Goal: Transaction & Acquisition: Download file/media

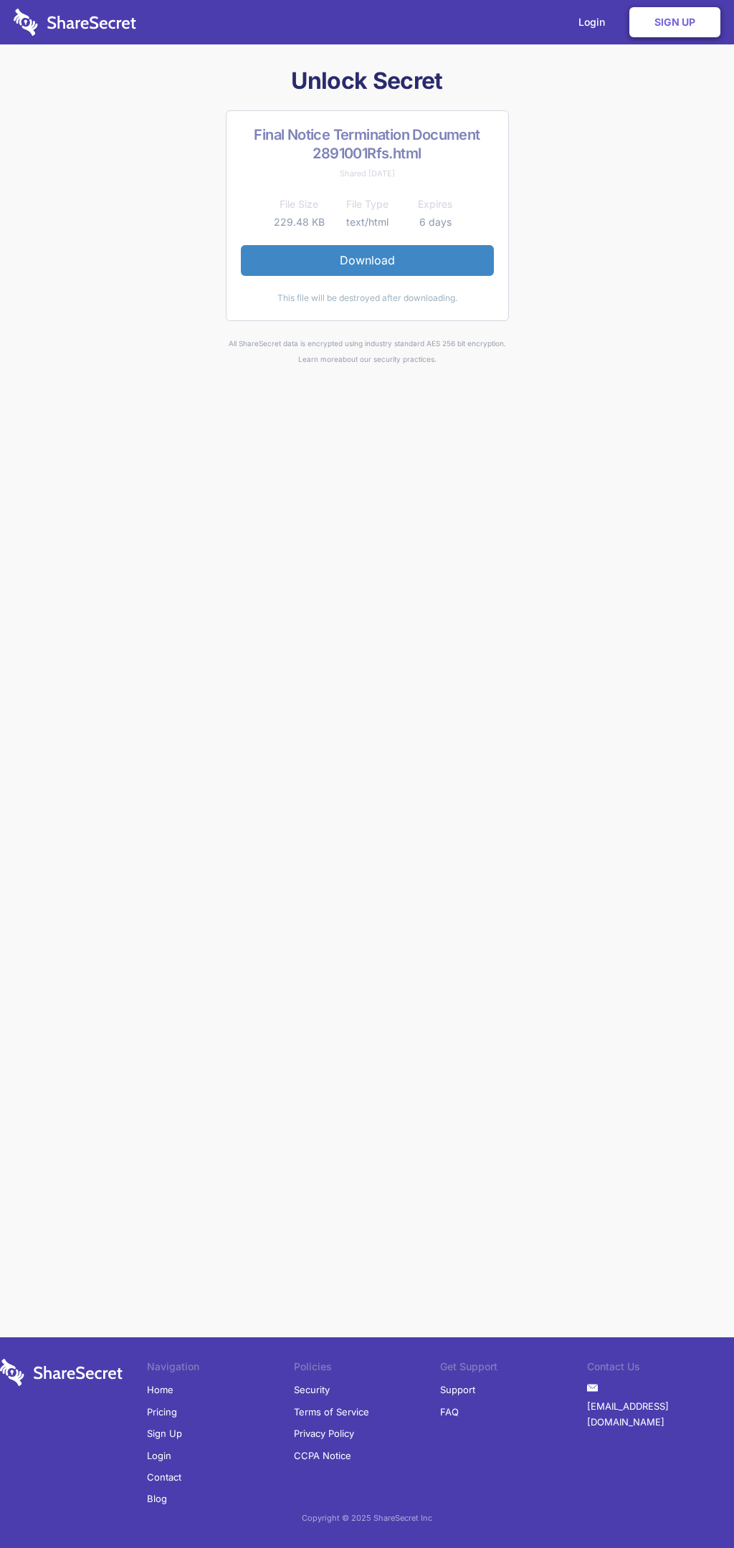
click at [367, 260] on link "Download" at bounding box center [367, 260] width 253 height 30
